Goal: Ask a question

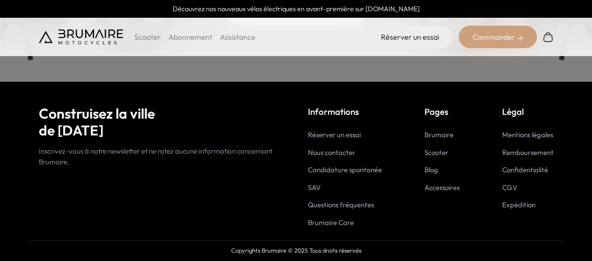
scroll to position [180, 0]
click at [334, 156] on link "Nous contacter" at bounding box center [331, 152] width 47 height 9
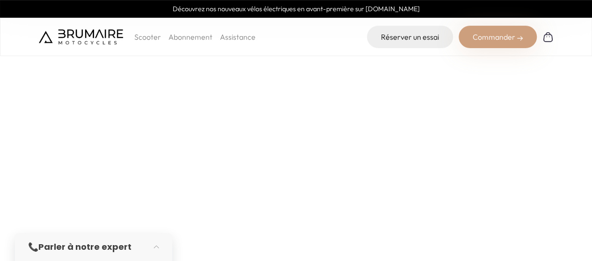
click at [128, 251] on strong "Parler à notre expert" at bounding box center [84, 247] width 93 height 12
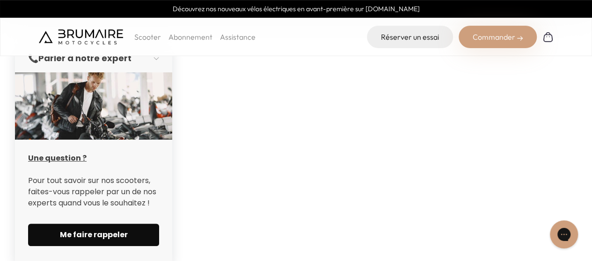
click at [84, 236] on span "Me faire rappeler" at bounding box center [93, 235] width 109 height 11
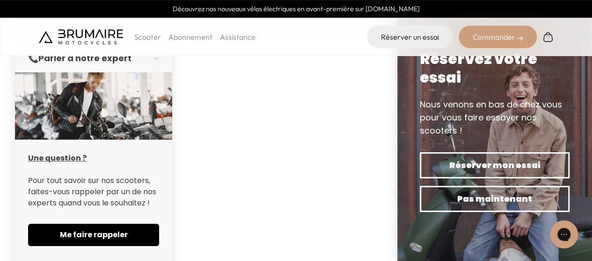
click at [225, 33] on link "Assistance" at bounding box center [238, 36] width 36 height 9
